Goal: Check status: Check status

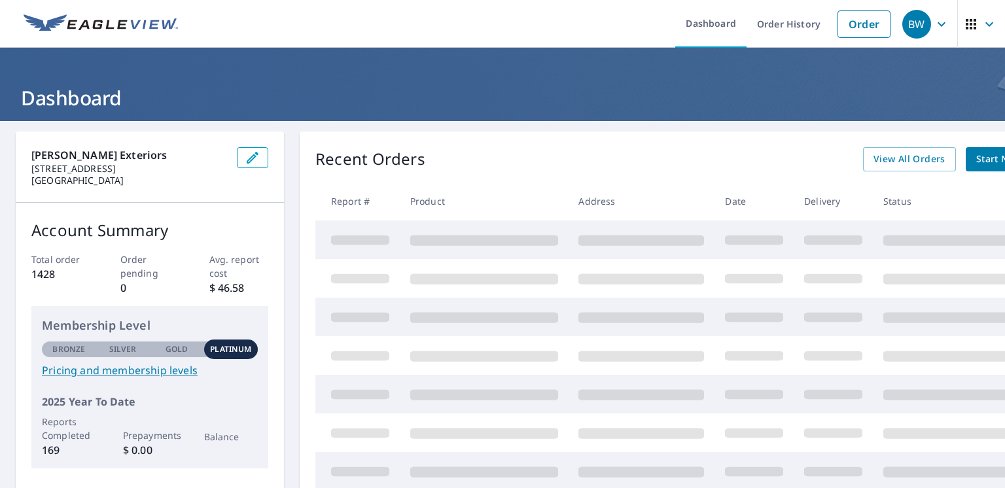
click at [783, 17] on link "Order History" at bounding box center [788, 24] width 84 height 48
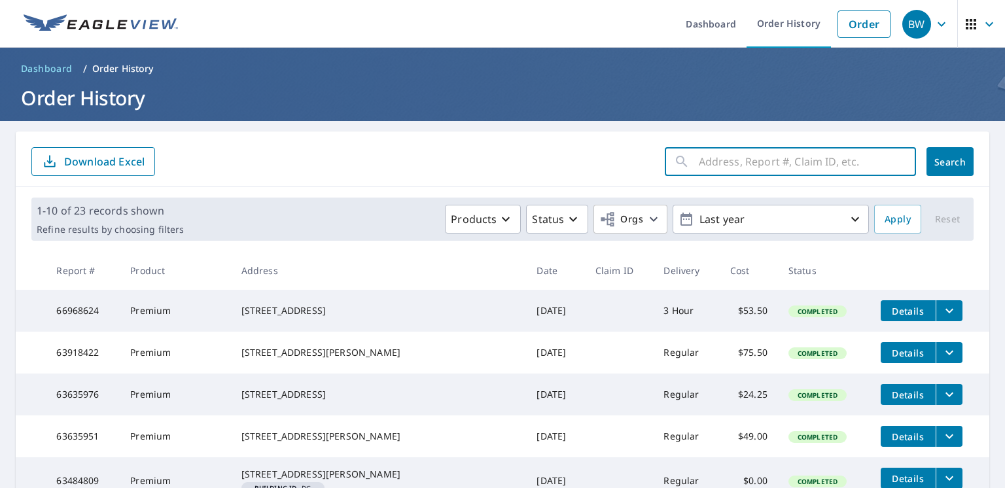
click at [754, 169] on input "text" at bounding box center [806, 161] width 217 height 37
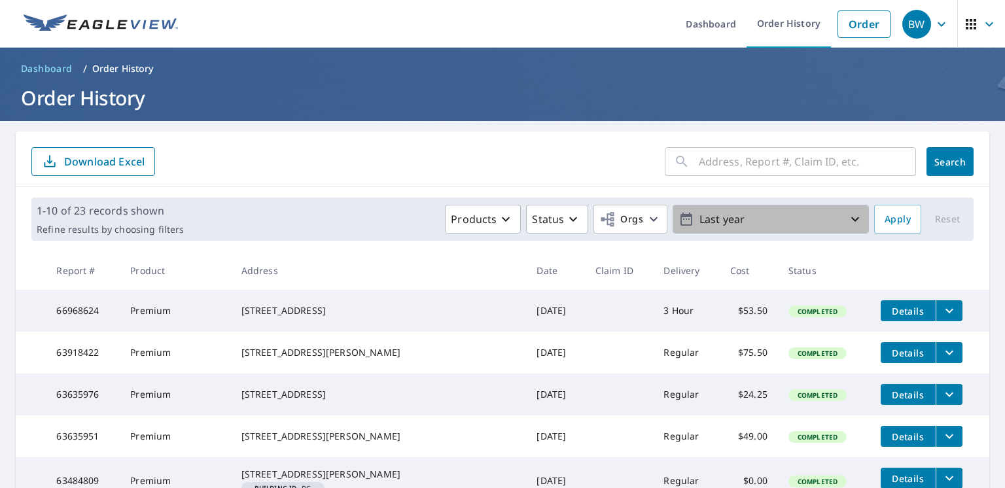
click at [847, 218] on icon "button" at bounding box center [855, 219] width 16 height 16
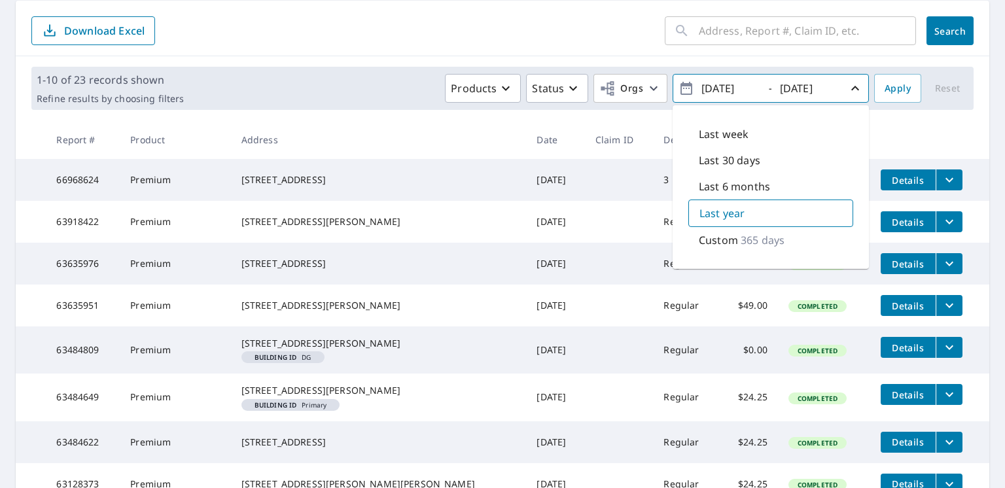
scroll to position [65, 0]
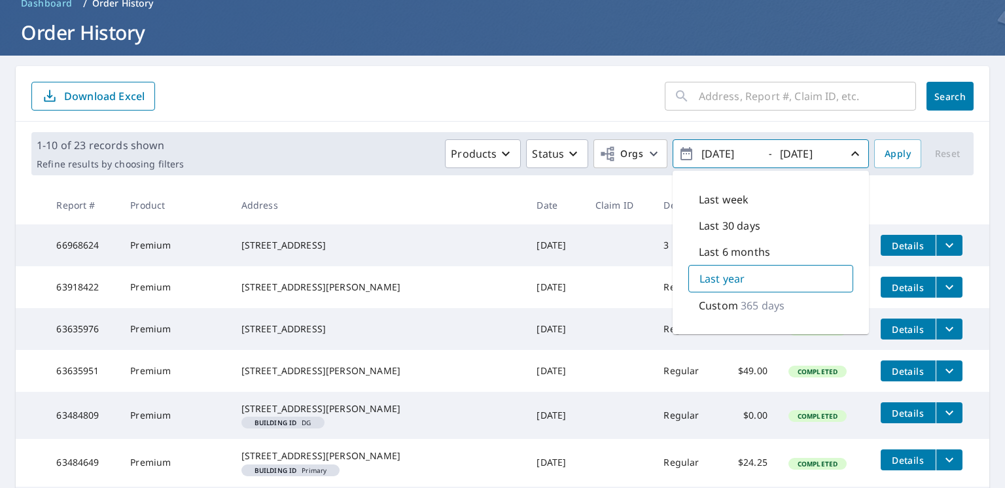
click at [725, 302] on p "Custom" at bounding box center [717, 306] width 39 height 16
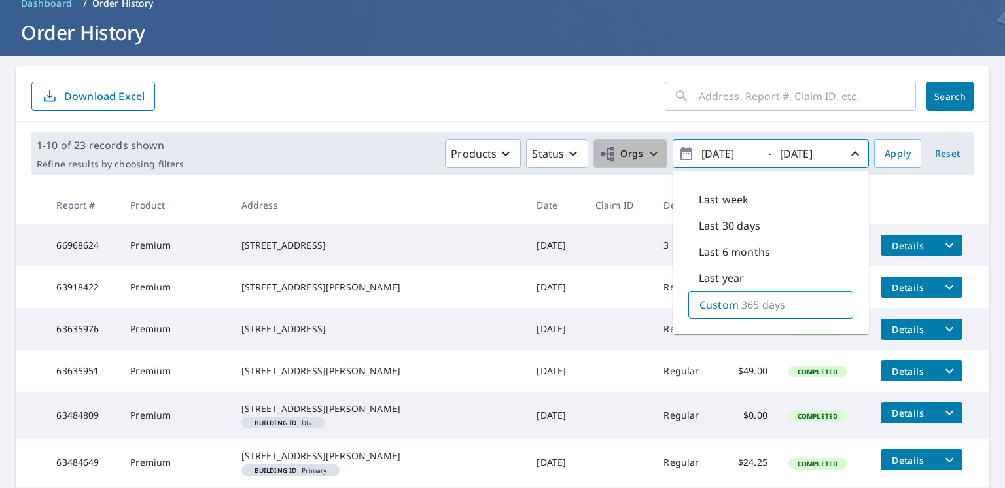
click at [646, 155] on icon "button" at bounding box center [654, 154] width 16 height 16
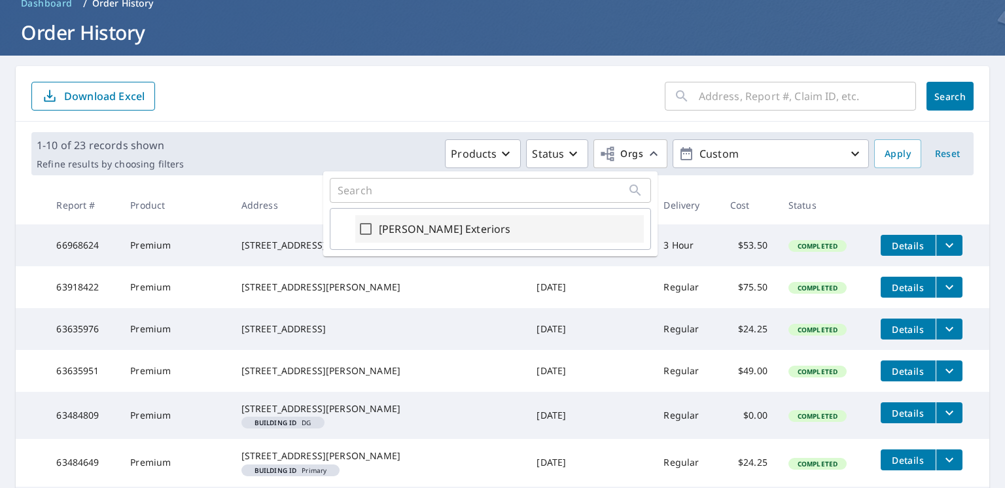
click at [564, 228] on div "[PERSON_NAME] Exteriors" at bounding box center [499, 228] width 288 height 27
click at [370, 225] on input "[PERSON_NAME] Exteriors" at bounding box center [366, 229] width 16 height 16
checkbox input "true"
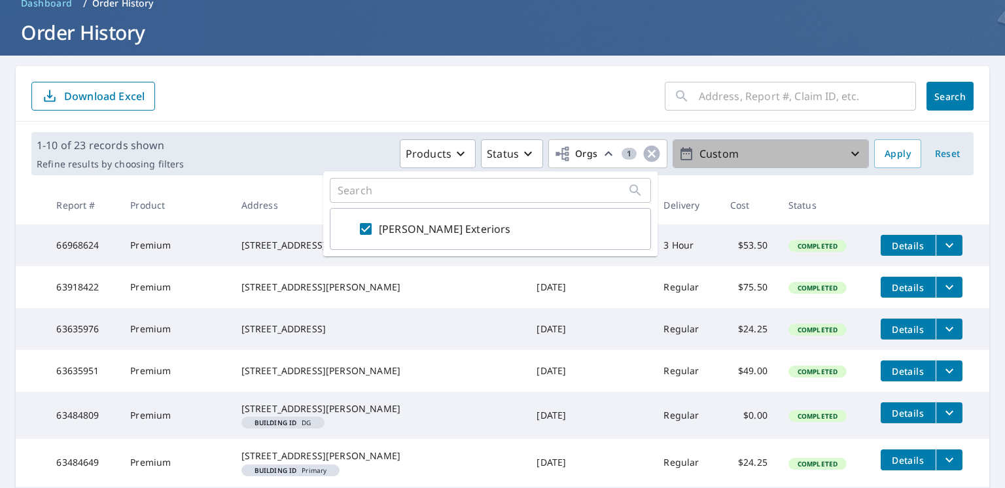
click at [722, 151] on p "Custom" at bounding box center [770, 154] width 153 height 23
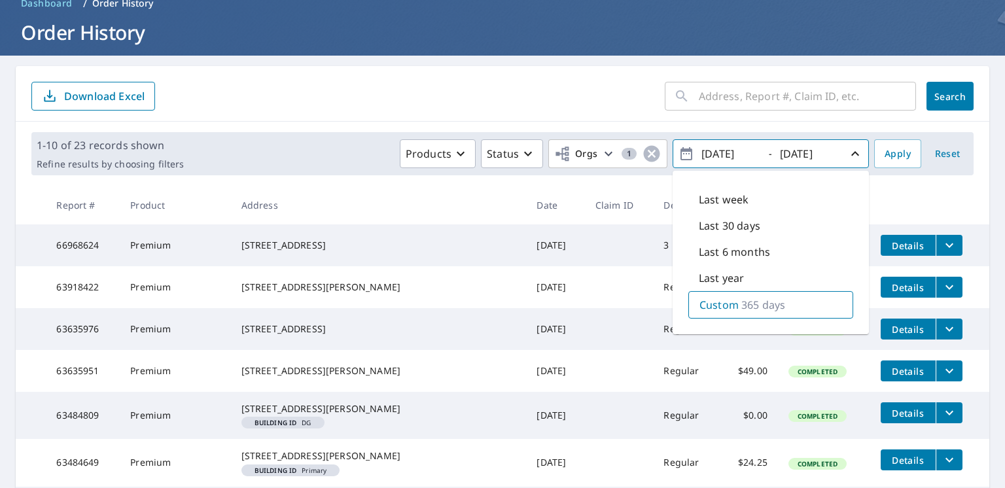
scroll to position [131, 0]
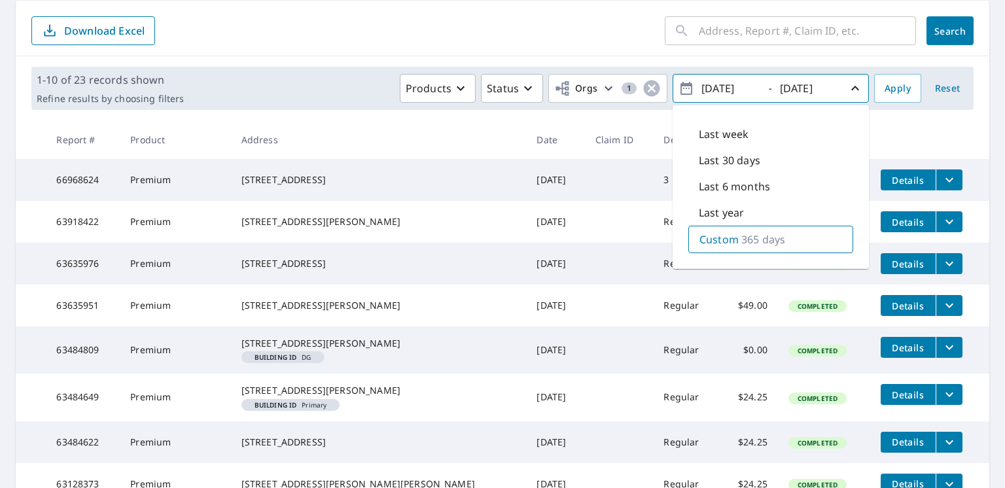
click at [716, 235] on p "Custom" at bounding box center [718, 240] width 39 height 16
click at [753, 235] on p "365 days" at bounding box center [763, 240] width 44 height 16
click at [754, 236] on p "365 days" at bounding box center [763, 240] width 44 height 16
click at [789, 240] on div "Custom 365 days" at bounding box center [770, 239] width 165 height 27
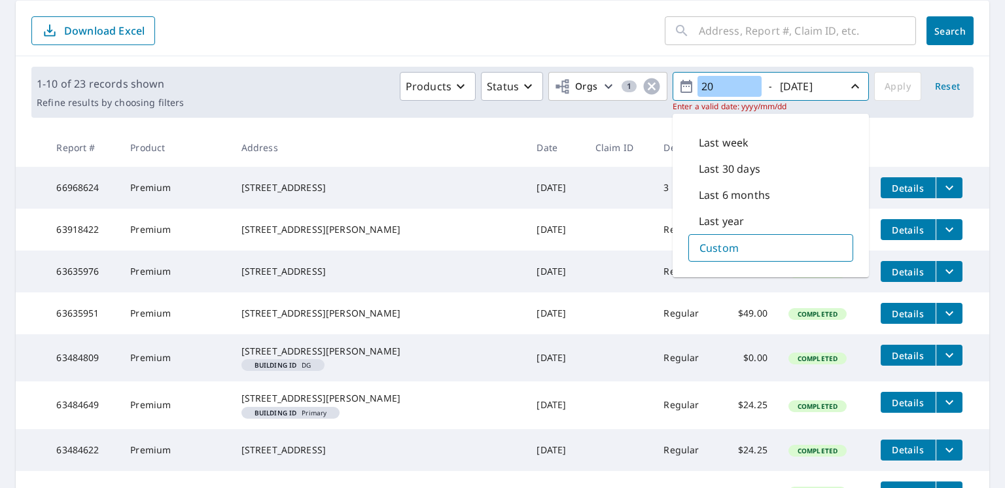
type input "2"
type input "1"
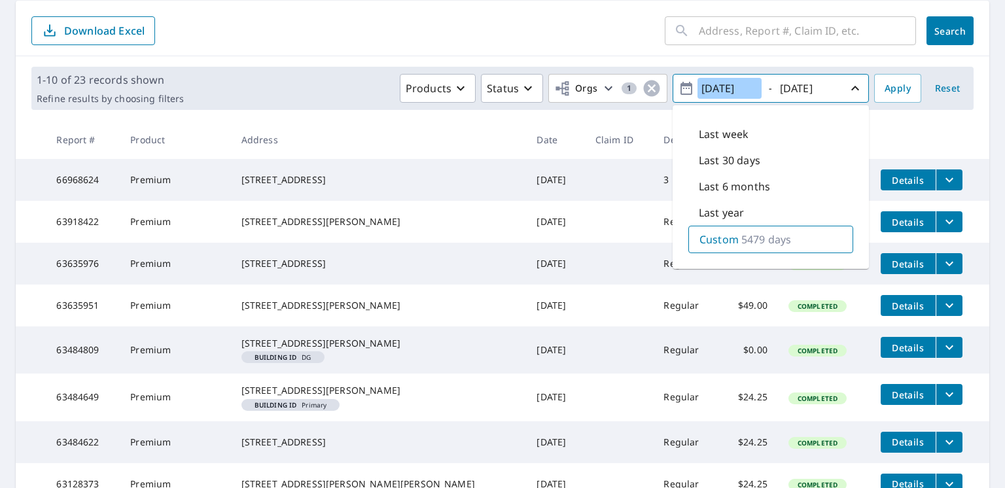
type input "[DATE]"
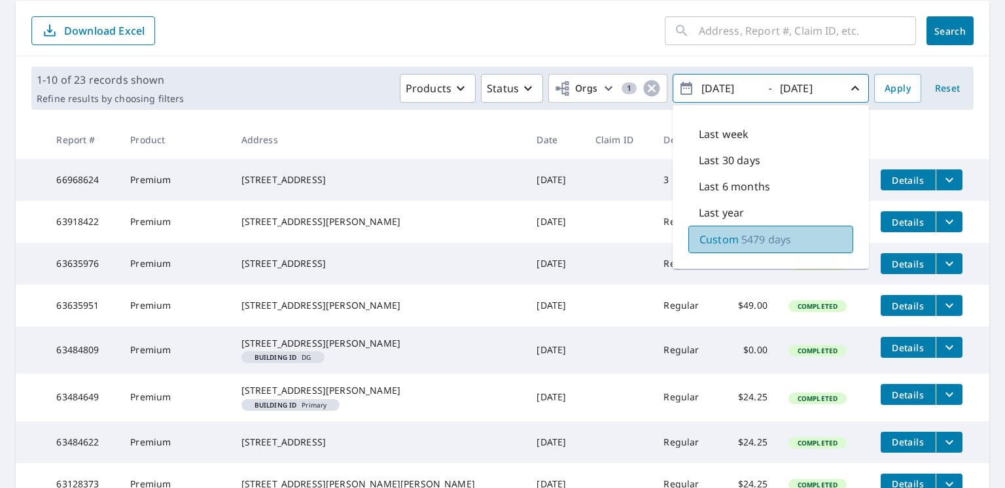
click at [717, 235] on p "Custom" at bounding box center [718, 240] width 39 height 16
click at [884, 84] on span "Apply" at bounding box center [897, 88] width 26 height 16
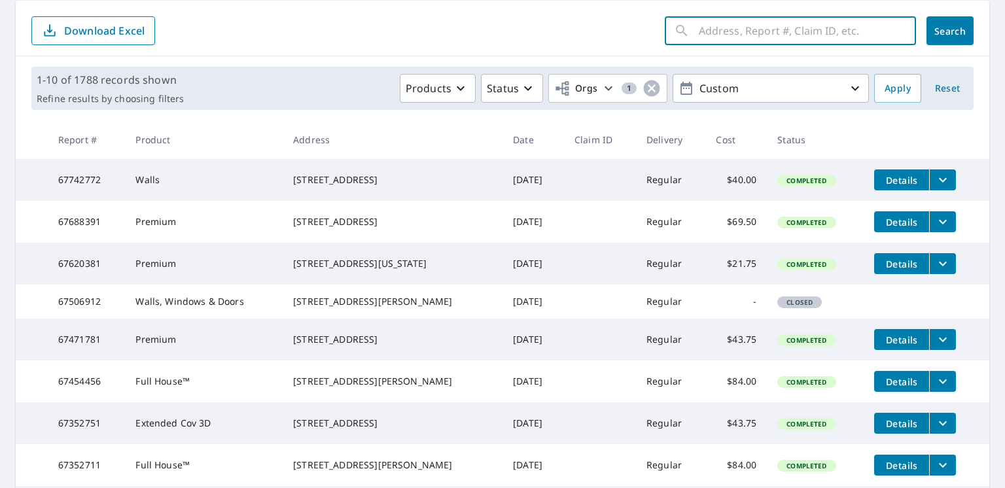
click at [708, 28] on input "text" at bounding box center [806, 30] width 217 height 37
type input "[STREET_ADDRESS]"
click button "Search" at bounding box center [949, 30] width 47 height 29
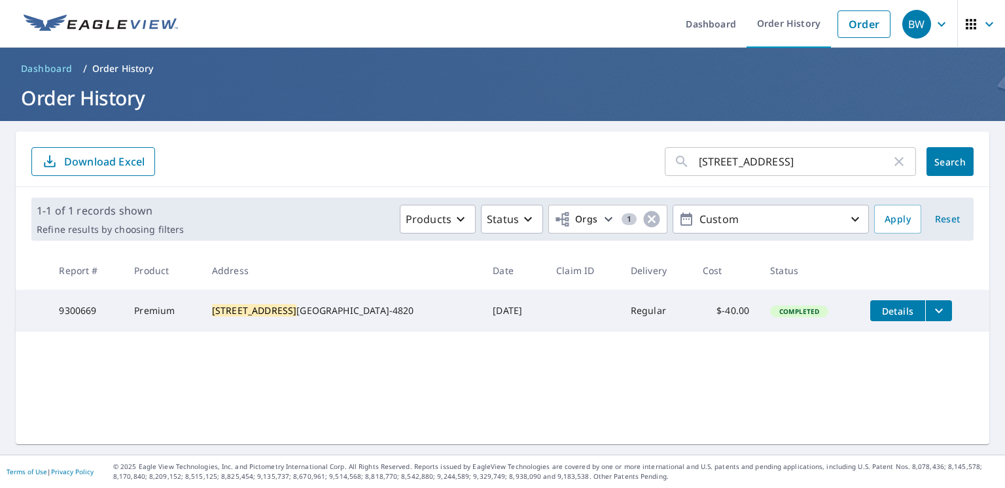
click at [892, 309] on span "Details" at bounding box center [897, 311] width 39 height 12
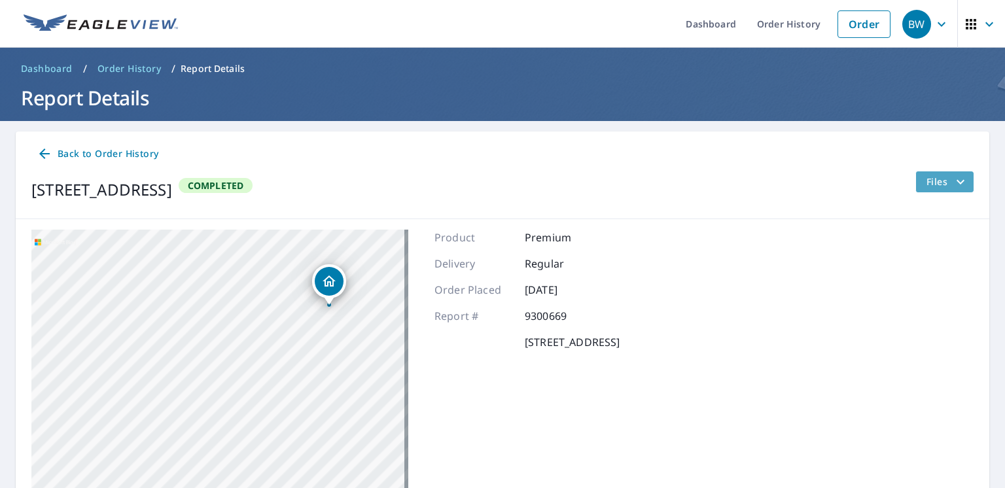
click at [937, 179] on span "Files" at bounding box center [947, 182] width 42 height 16
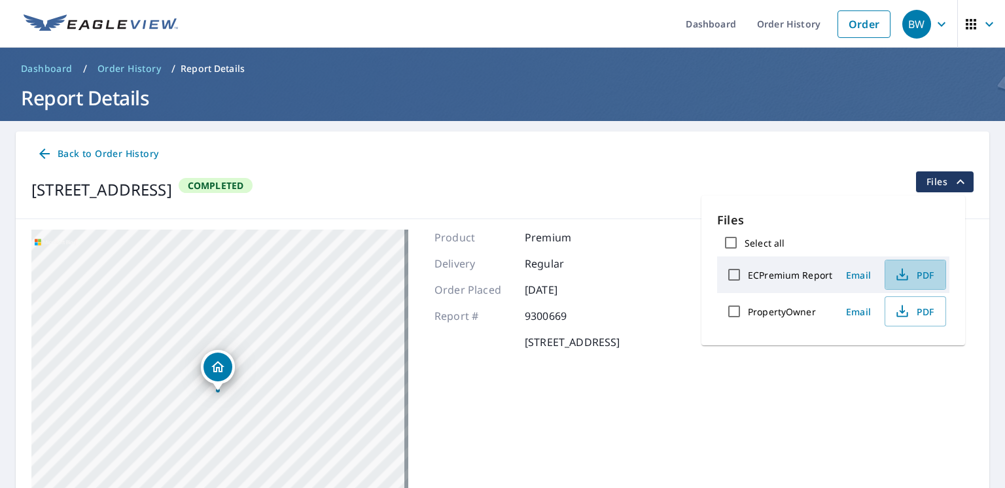
click at [916, 270] on span "PDF" at bounding box center [914, 275] width 42 height 16
click at [771, 22] on link "Order History" at bounding box center [788, 24] width 84 height 48
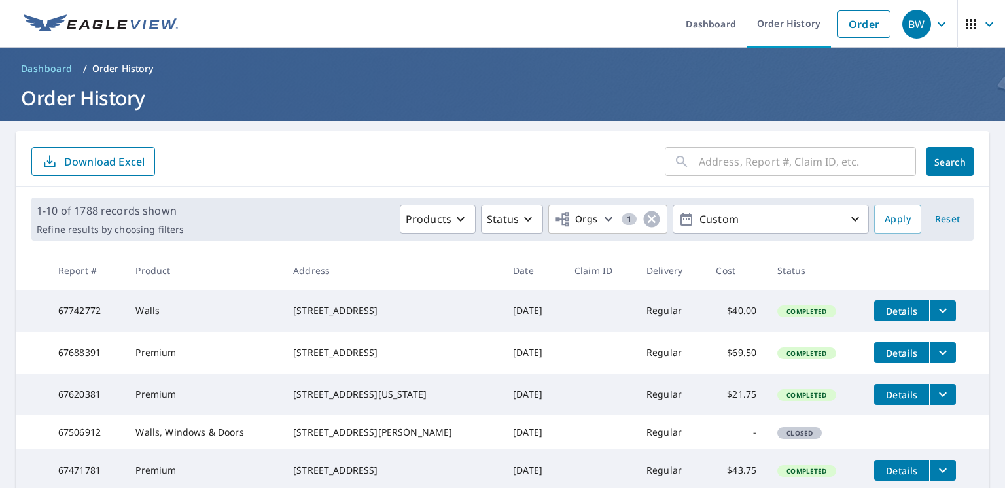
click at [768, 27] on link "Order History" at bounding box center [788, 24] width 84 height 48
click at [774, 27] on link "Order History" at bounding box center [788, 24] width 84 height 48
click at [753, 20] on link "Order History" at bounding box center [788, 24] width 84 height 48
click at [700, 23] on link "Dashboard" at bounding box center [710, 24] width 71 height 48
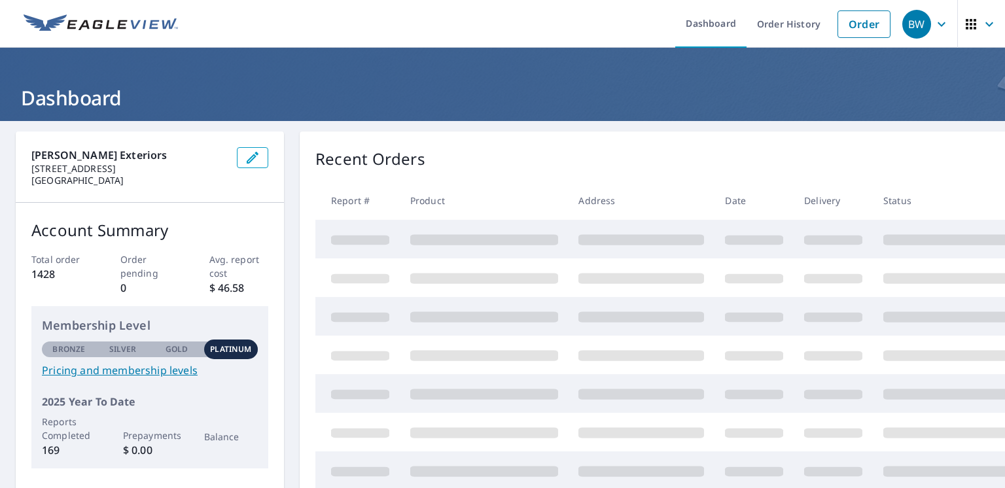
click at [767, 27] on link "Order History" at bounding box center [788, 24] width 84 height 48
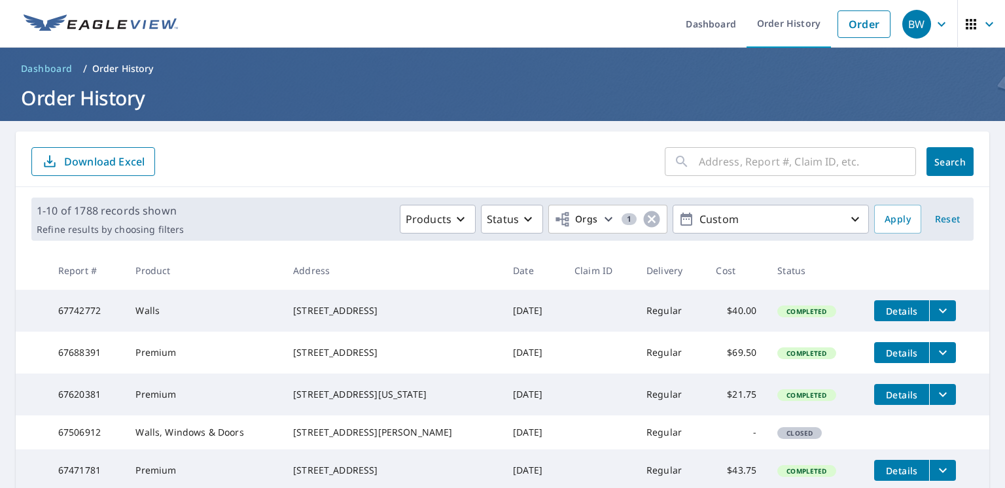
click at [748, 163] on input "text" at bounding box center [806, 161] width 217 height 37
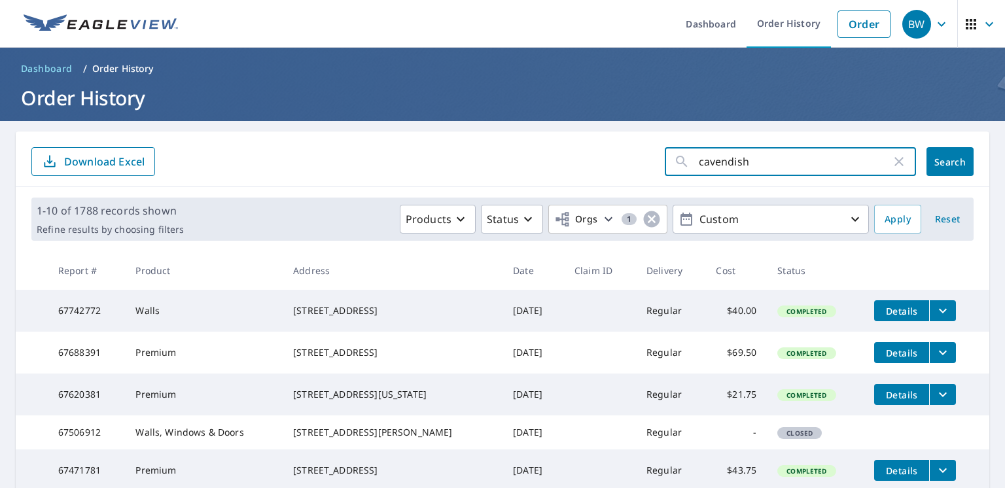
type input "cavendish"
click at [642, 216] on icon "button" at bounding box center [652, 219] width 20 height 20
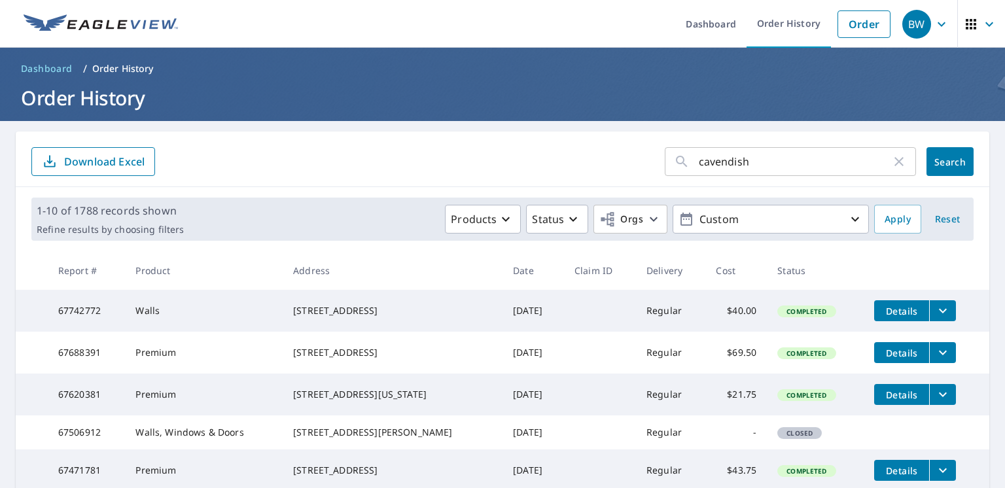
click at [646, 215] on icon "button" at bounding box center [654, 219] width 16 height 16
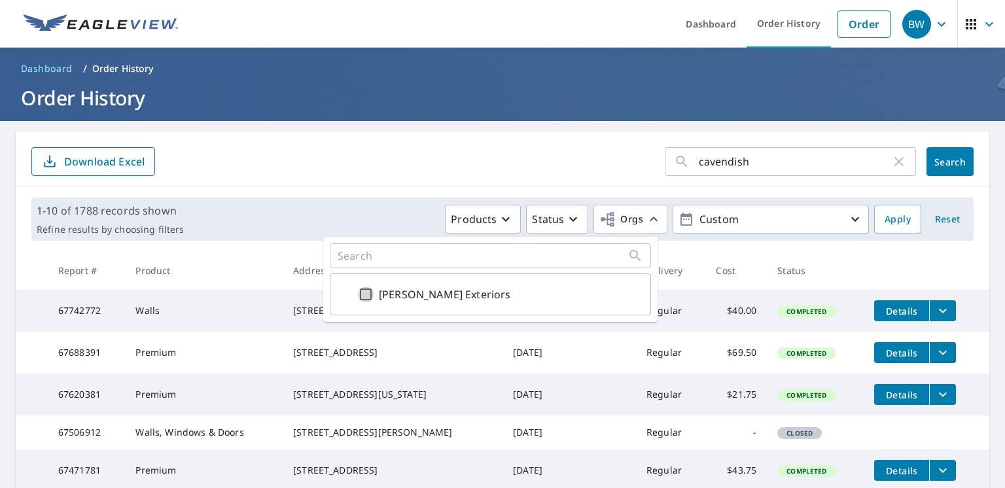
click at [369, 288] on input "[PERSON_NAME] Exteriors" at bounding box center [366, 294] width 16 height 16
checkbox input "true"
click at [696, 245] on div "1-10 of 1788 records shown Refine results by choosing filters Products Status O…" at bounding box center [502, 219] width 973 height 64
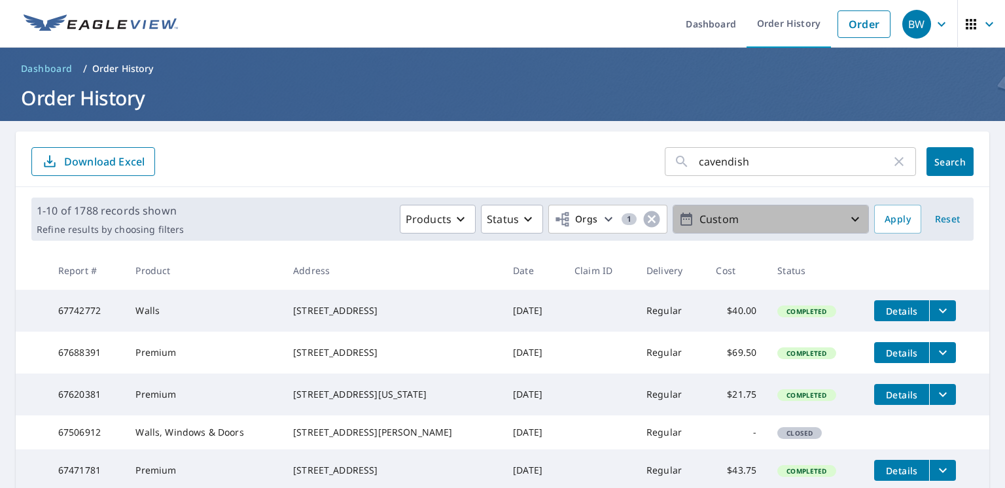
click at [834, 216] on p "Custom" at bounding box center [770, 219] width 153 height 23
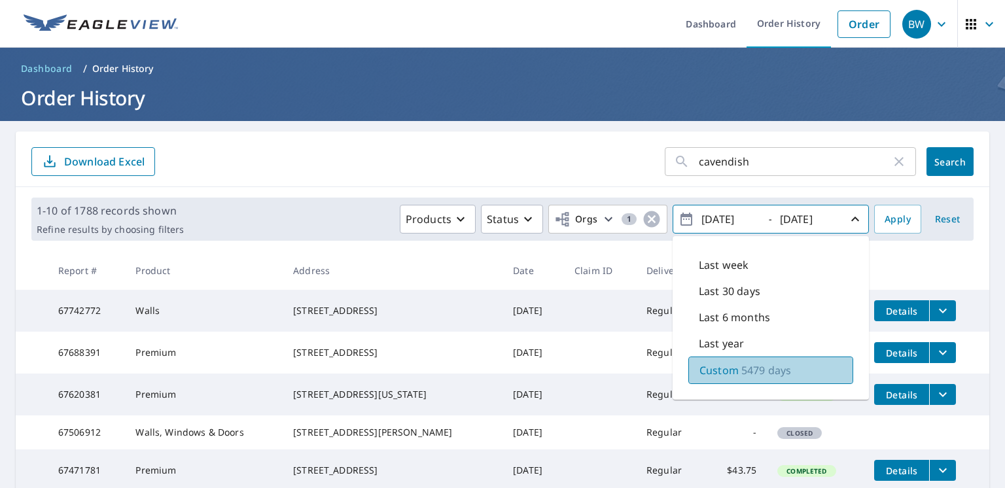
click at [715, 368] on p "Custom" at bounding box center [718, 370] width 39 height 16
click at [884, 218] on span "Apply" at bounding box center [897, 219] width 26 height 16
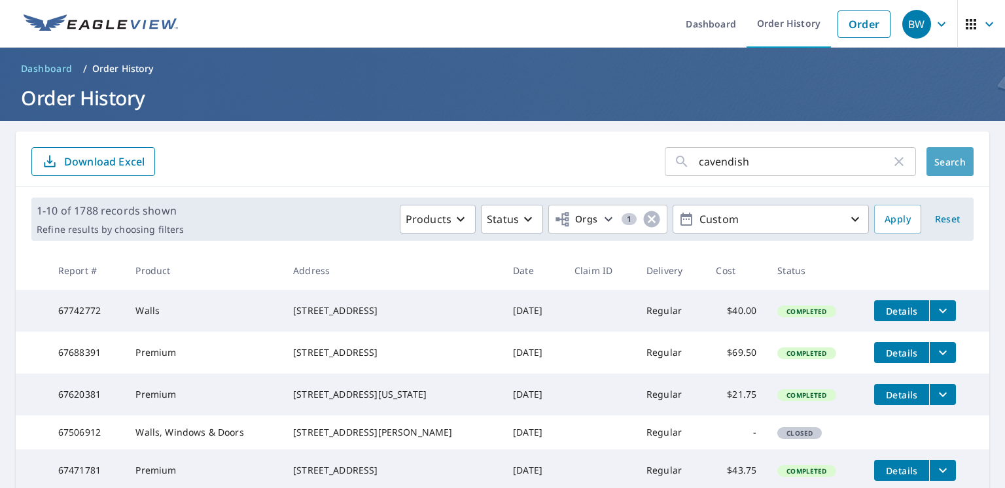
click at [948, 160] on span "Search" at bounding box center [950, 162] width 26 height 12
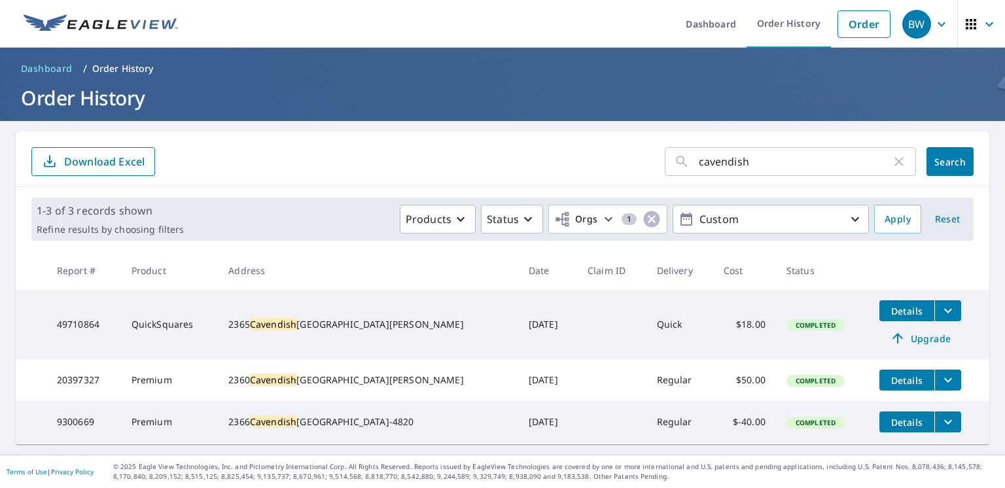
scroll to position [9, 0]
click at [785, 212] on p "Custom" at bounding box center [770, 219] width 153 height 23
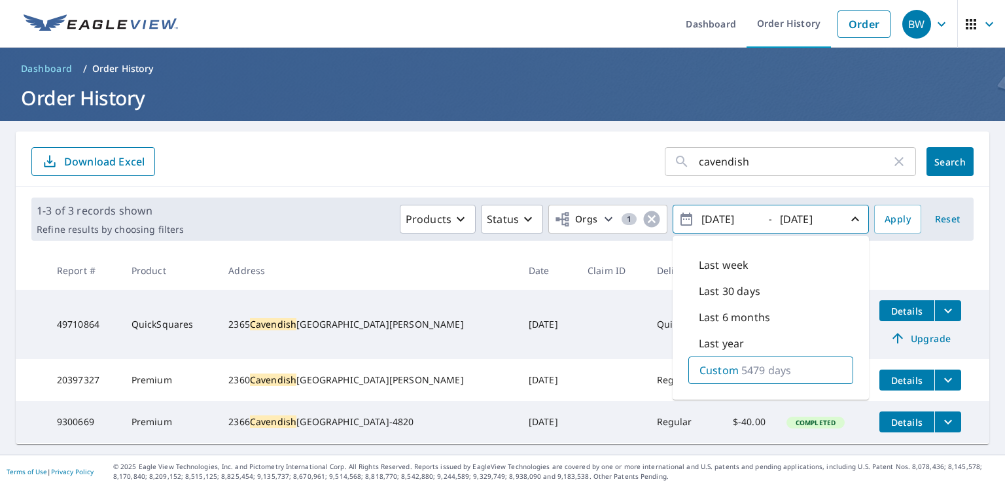
click at [708, 209] on input "[DATE]" at bounding box center [729, 219] width 64 height 21
type input "[DATE]"
click at [884, 211] on span "Apply" at bounding box center [897, 219] width 26 height 16
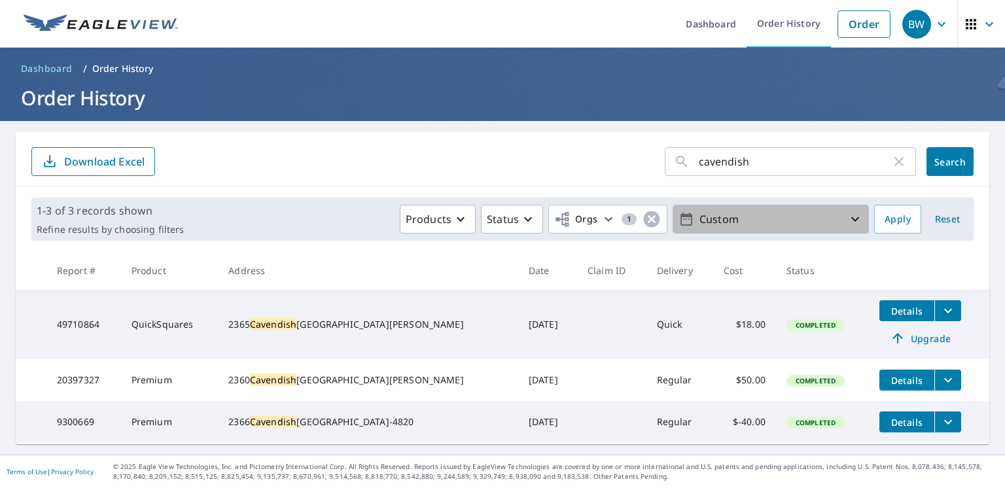
click at [785, 208] on p "Custom" at bounding box center [770, 219] width 153 height 23
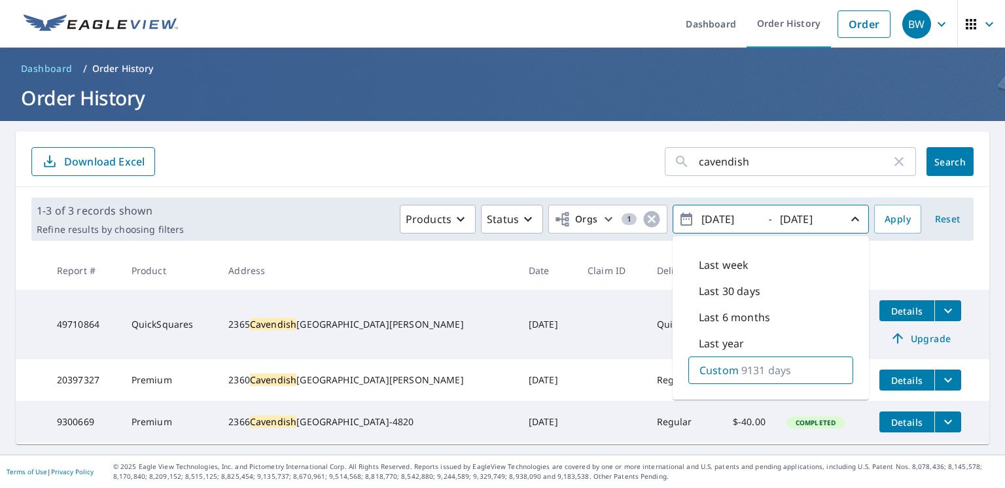
click at [884, 211] on span "Apply" at bounding box center [897, 219] width 26 height 16
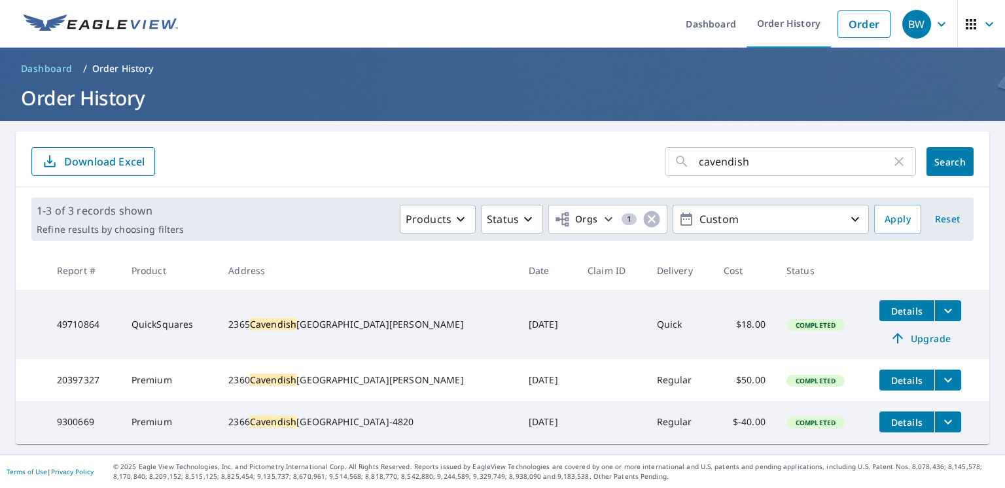
click at [736, 218] on p "Custom" at bounding box center [770, 219] width 153 height 23
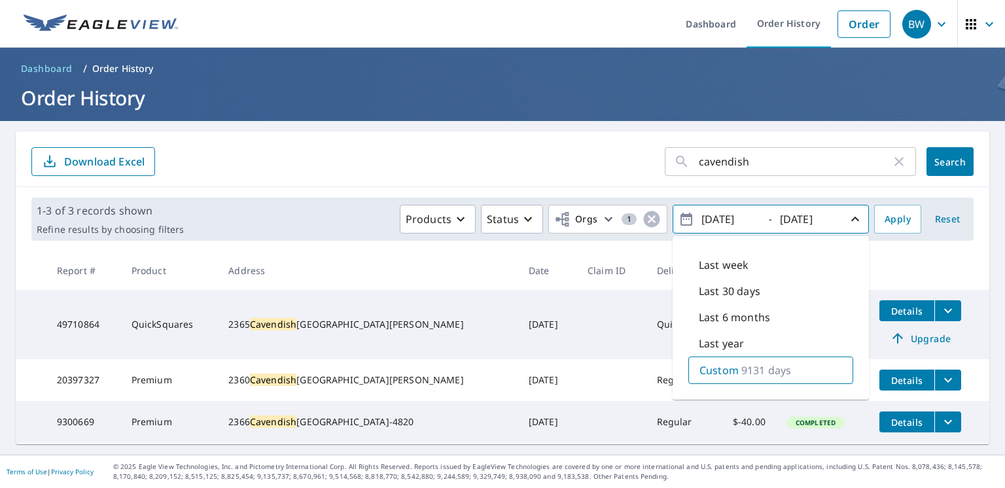
click at [698, 150] on input "cavendish" at bounding box center [794, 161] width 192 height 37
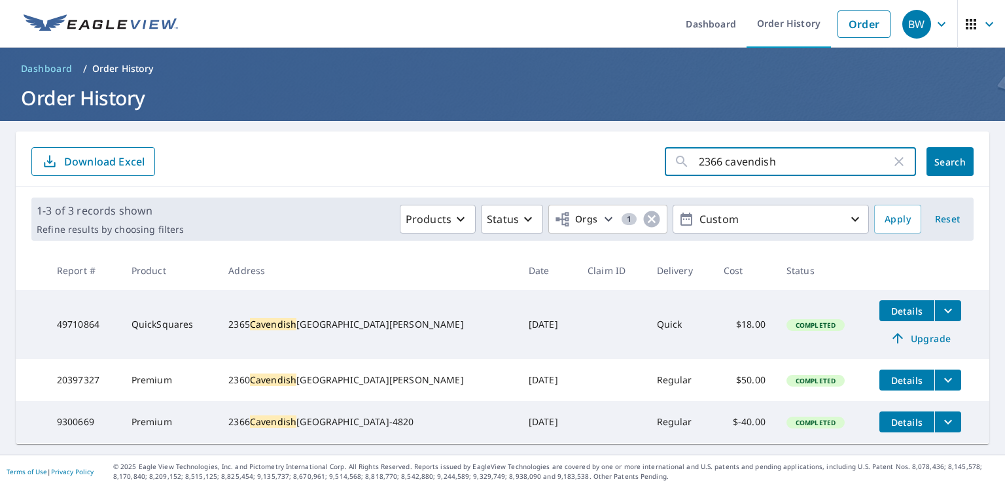
click at [768, 150] on input "2366 cavendish" at bounding box center [794, 161] width 192 height 37
type input "[STREET_ADDRESS]"
click button "Search" at bounding box center [949, 161] width 47 height 29
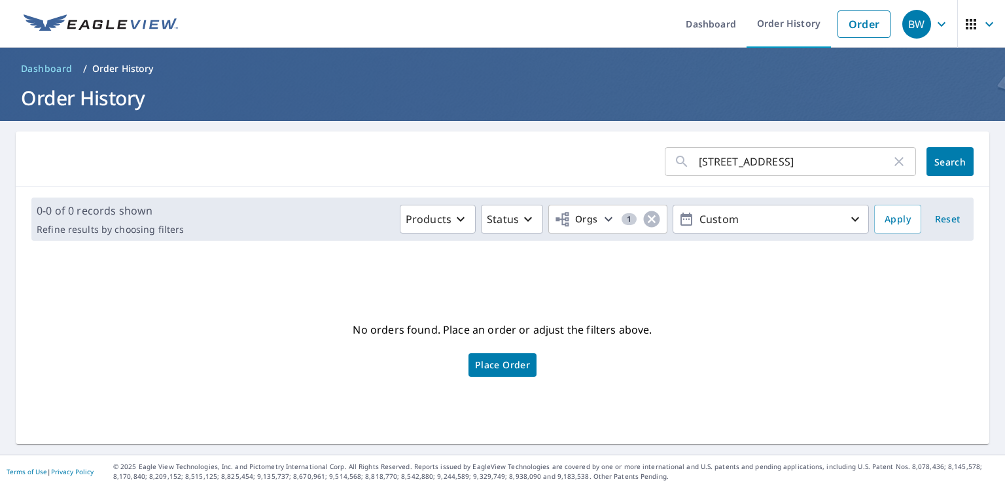
click at [794, 162] on input "[STREET_ADDRESS]" at bounding box center [794, 161] width 192 height 37
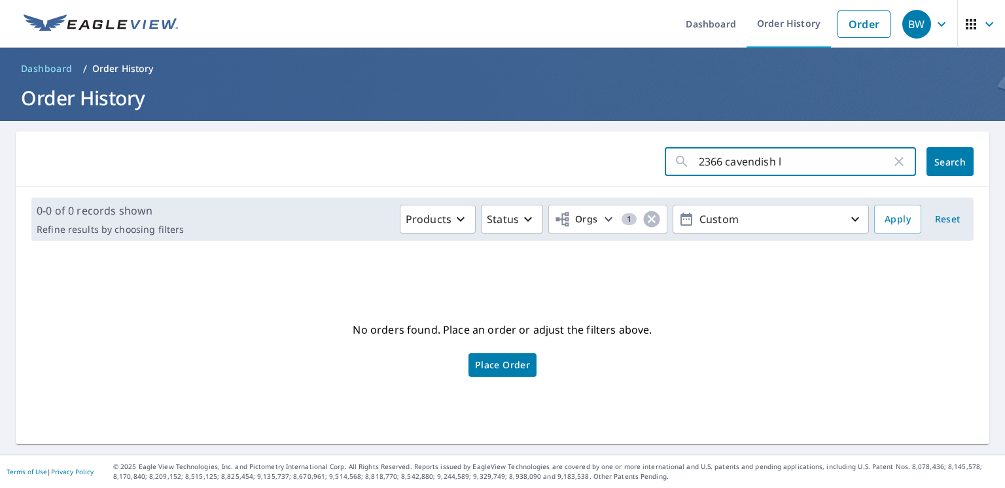
type input "2366 cavendish ln"
click button "Search" at bounding box center [949, 161] width 47 height 29
